Goal: Information Seeking & Learning: Learn about a topic

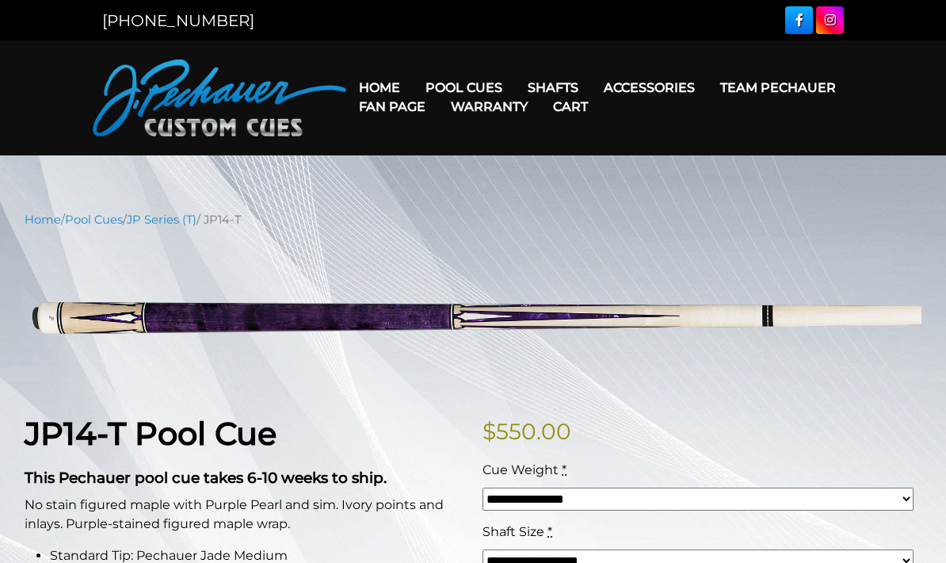
click at [708, 88] on link "Team Pechauer" at bounding box center [778, 87] width 141 height 40
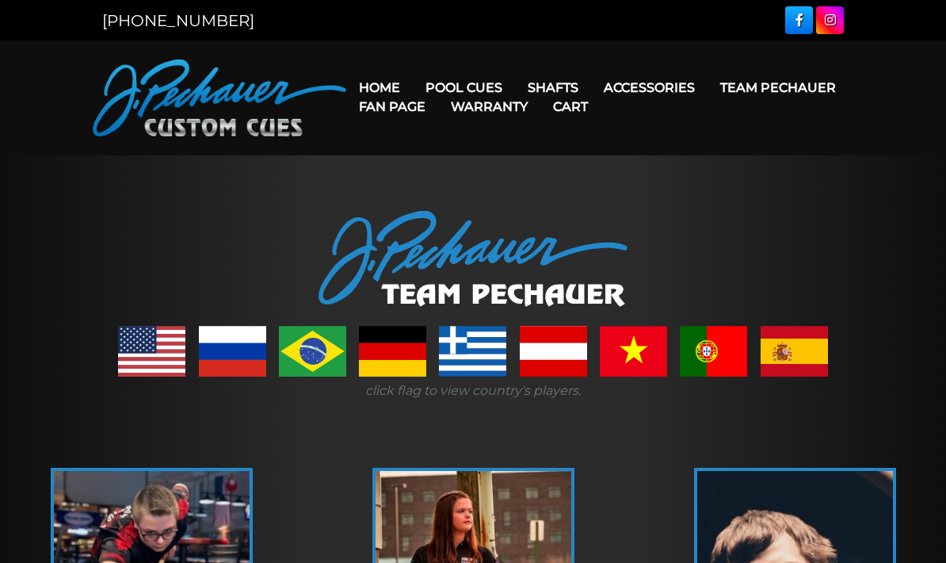
click at [708, 88] on link "Team Pechauer" at bounding box center [778, 87] width 141 height 40
click at [438, 98] on link "Fan Page" at bounding box center [392, 106] width 92 height 40
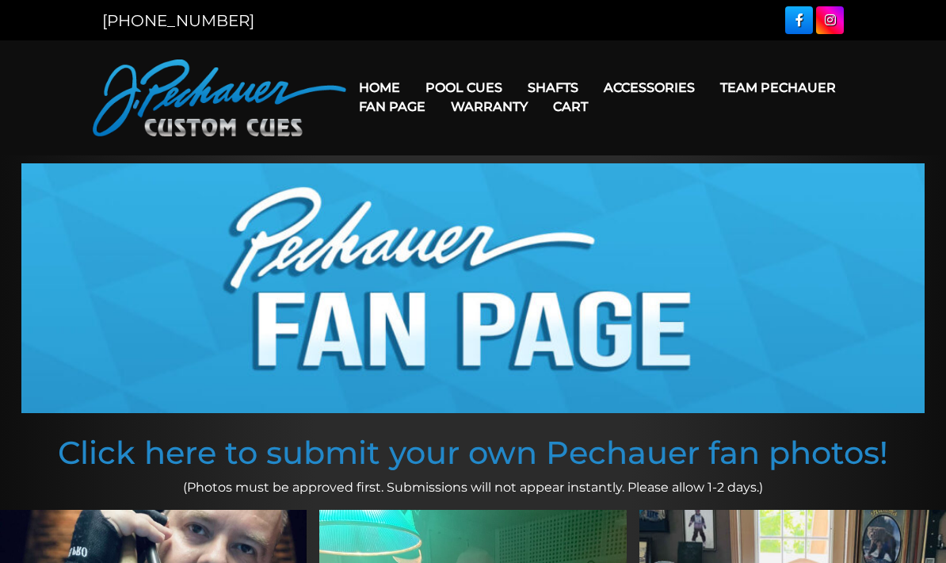
click at [542, 166] on link "Pro Series (R) – NEW" at bounding box center [511, 155] width 195 height 22
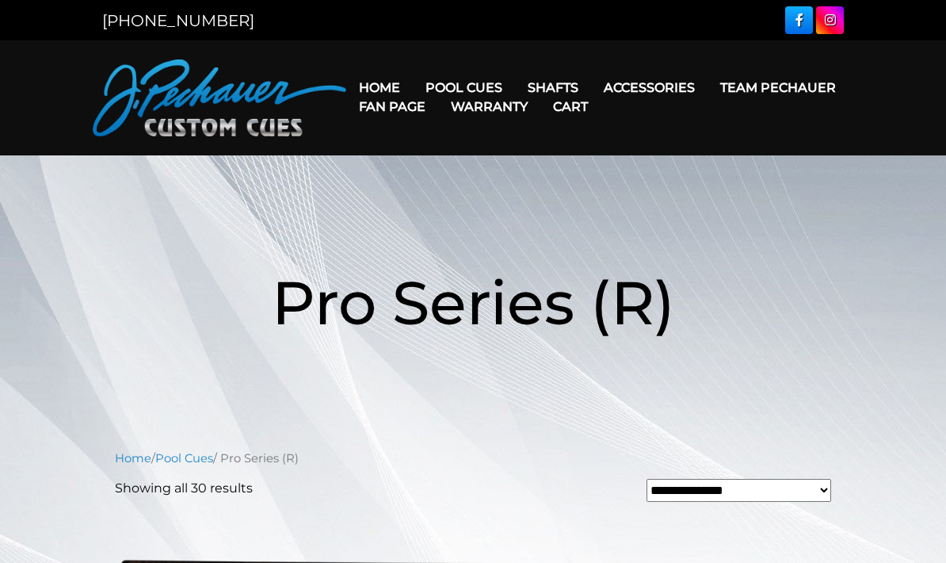
click at [456, 189] on link "Champion Collection" at bounding box center [511, 177] width 195 height 22
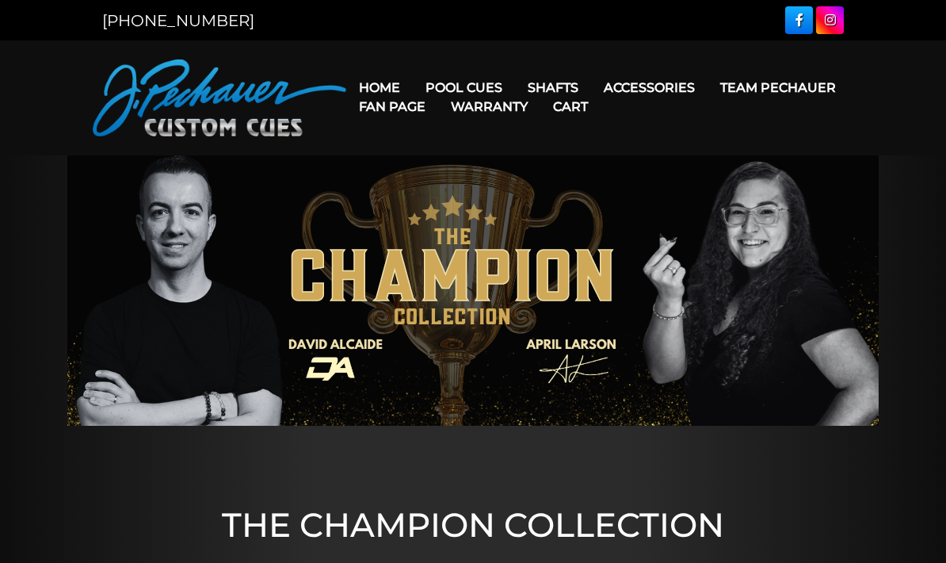
click at [708, 86] on link "Team Pechauer" at bounding box center [778, 87] width 141 height 40
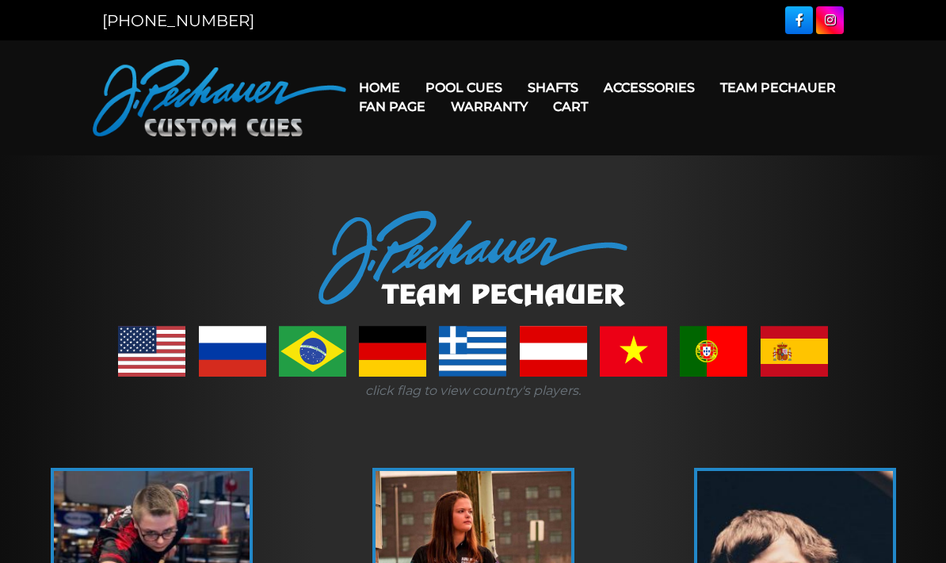
click at [708, 86] on link "Team Pechauer" at bounding box center [778, 87] width 141 height 40
click at [708, 92] on link "Team Pechauer" at bounding box center [778, 87] width 141 height 40
click at [442, 234] on link "People’s Choice Cues" at bounding box center [511, 223] width 195 height 22
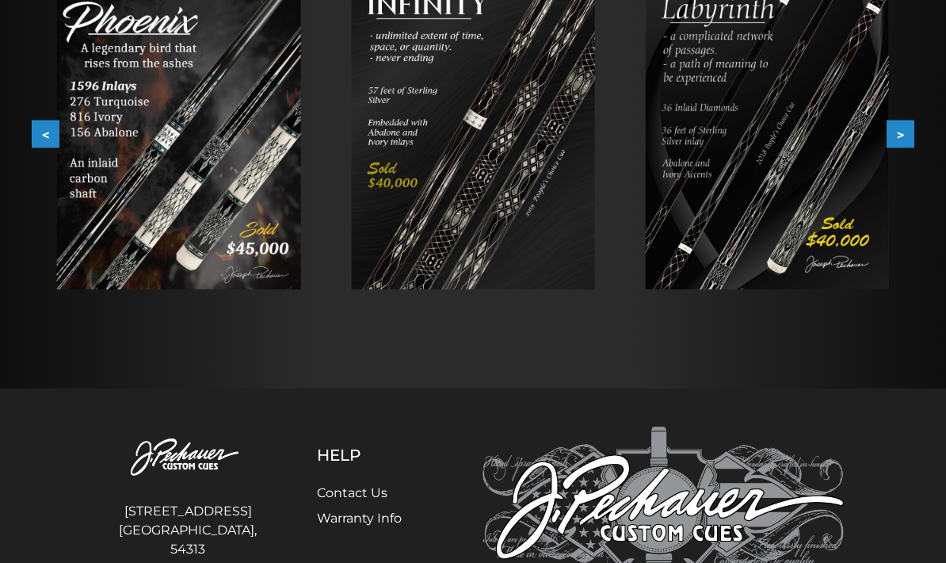
scroll to position [342, 0]
click at [910, 342] on div at bounding box center [473, 101] width 946 height 574
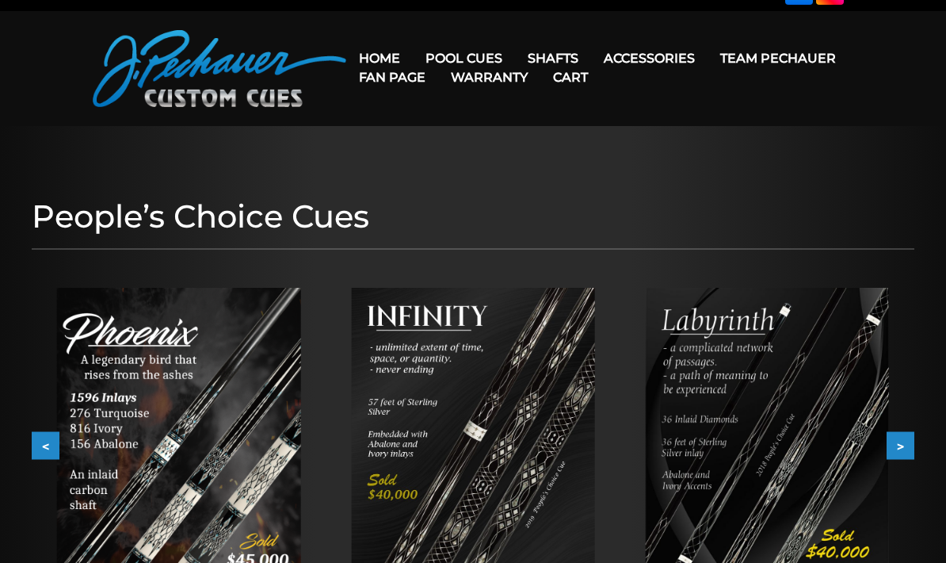
scroll to position [0, 0]
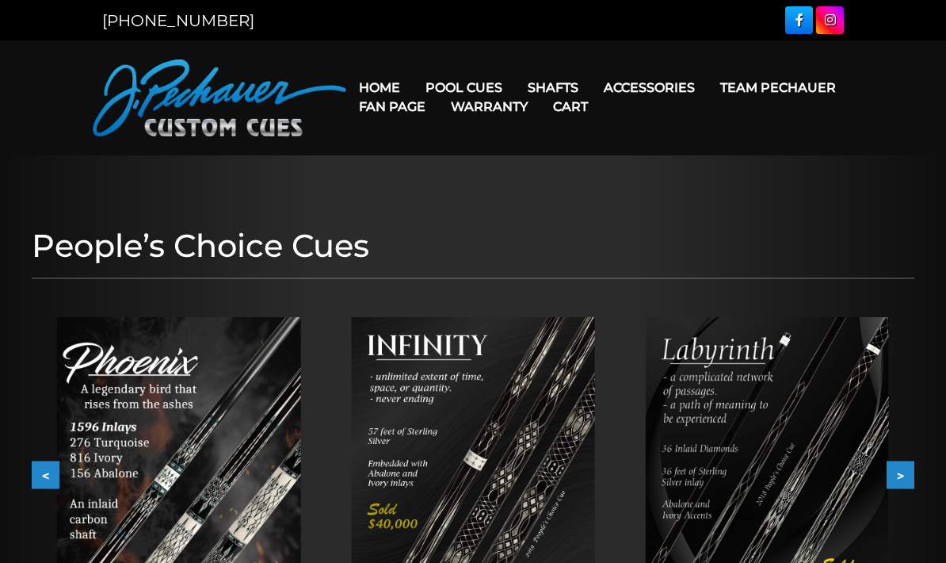
click at [438, 92] on link "Fan Page" at bounding box center [392, 106] width 92 height 40
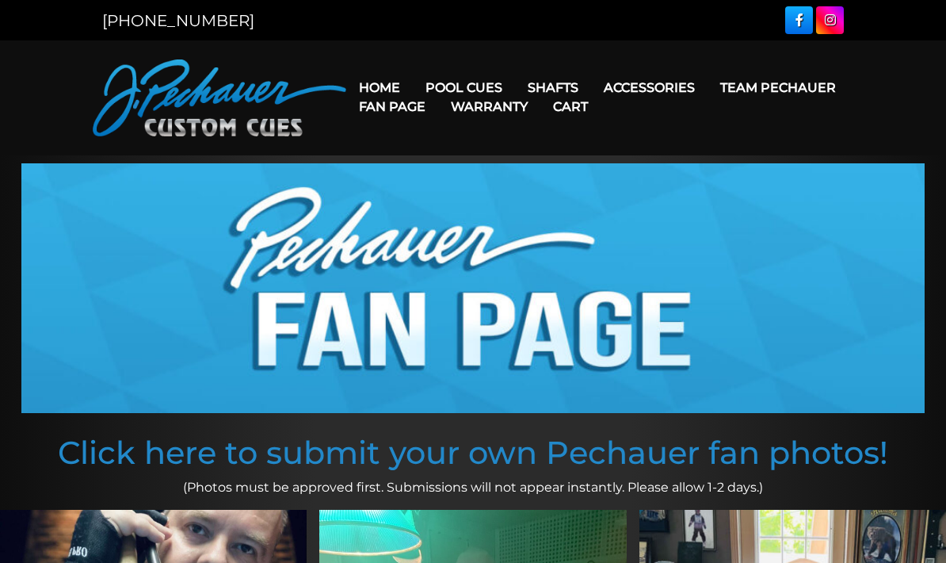
click at [445, 143] on link "JP Series (T) – NEW" at bounding box center [511, 132] width 195 height 22
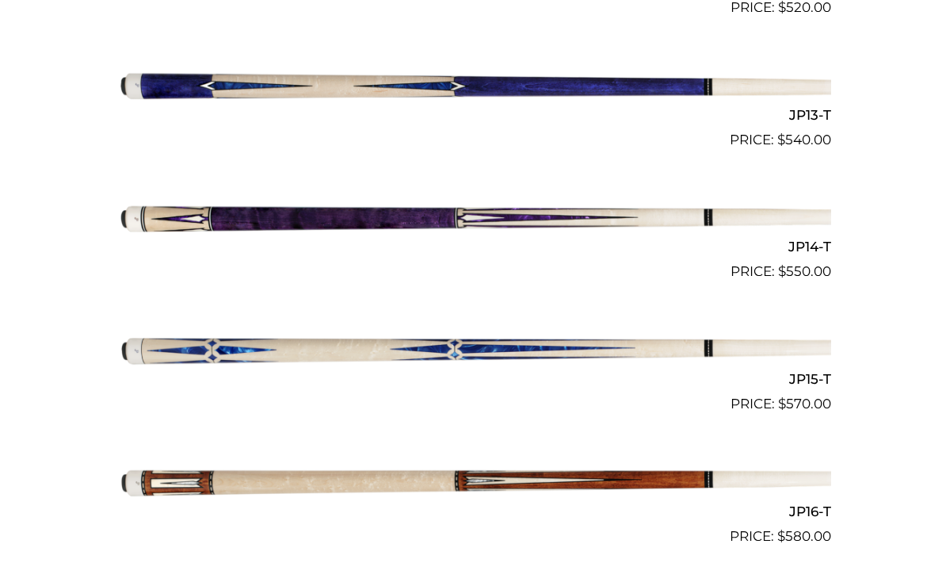
scroll to position [2078, 0]
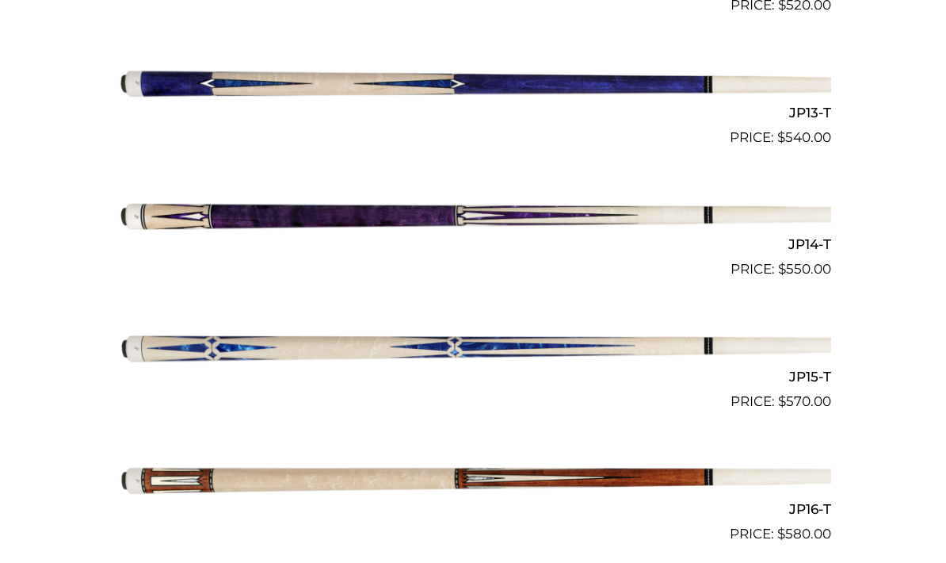
click at [193, 73] on img at bounding box center [473, 81] width 716 height 119
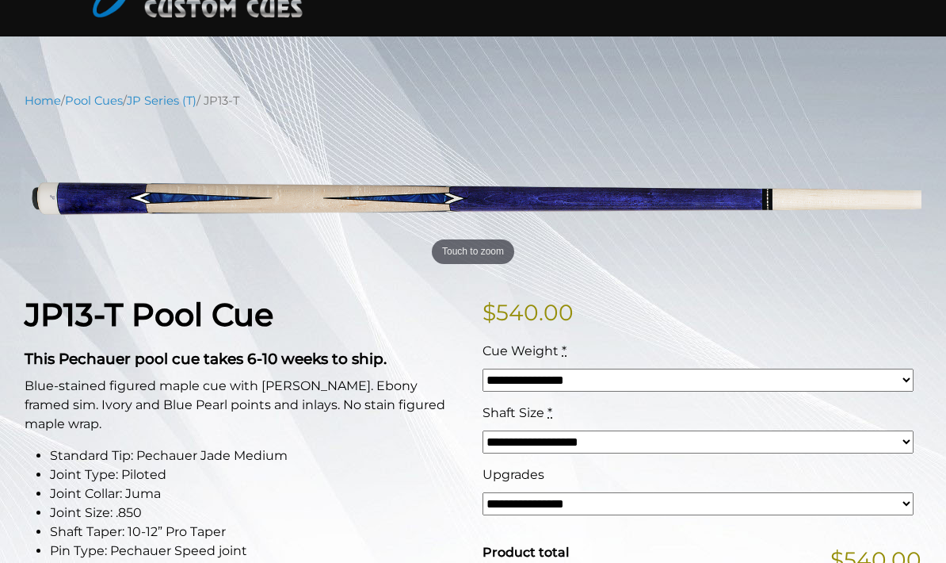
scroll to position [120, 0]
